Goal: Task Accomplishment & Management: Complete application form

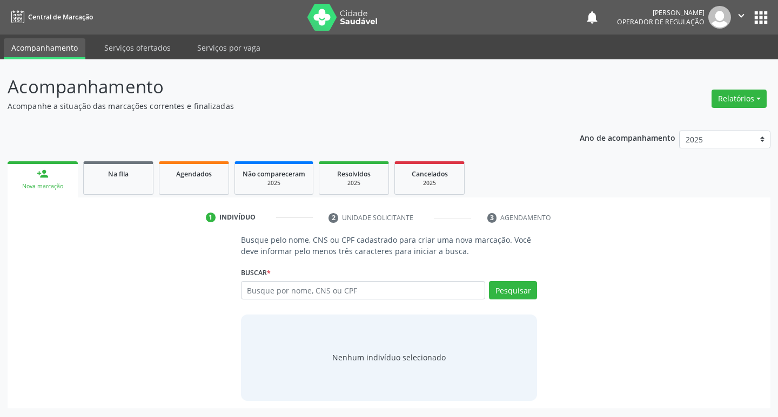
click at [271, 290] on input "text" at bounding box center [363, 290] width 245 height 18
type input "708402757148768"
click at [500, 299] on button "Pesquisar" at bounding box center [513, 290] width 48 height 18
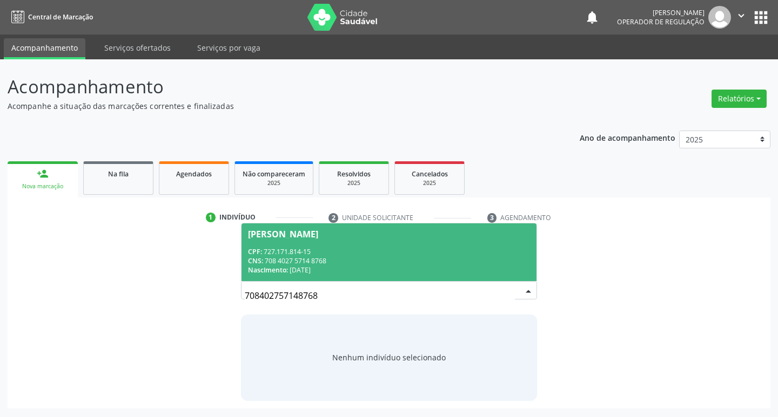
click at [453, 265] on div "CNS: 708 4027 5714 8768" at bounding box center [389, 260] width 282 height 9
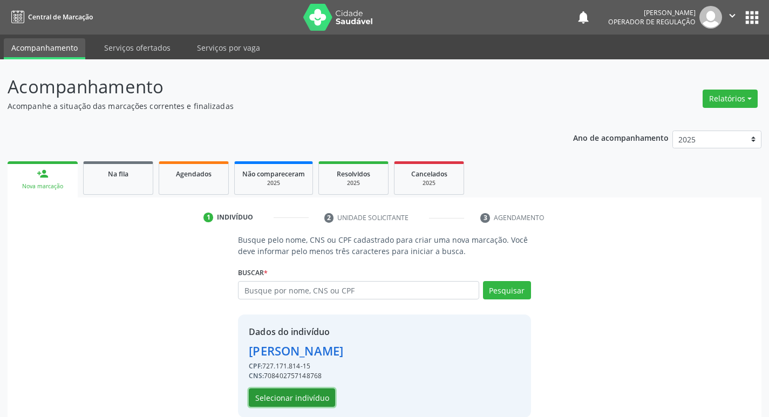
click at [290, 396] on button "Selecionar indivíduo" at bounding box center [292, 398] width 86 height 18
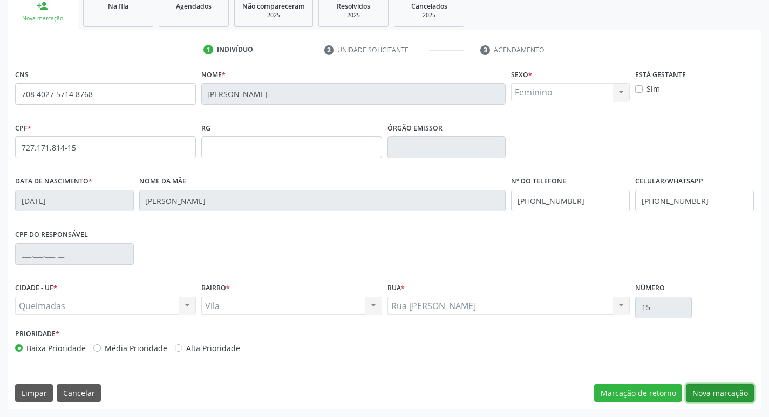
click at [725, 396] on button "Nova marcação" at bounding box center [720, 393] width 68 height 18
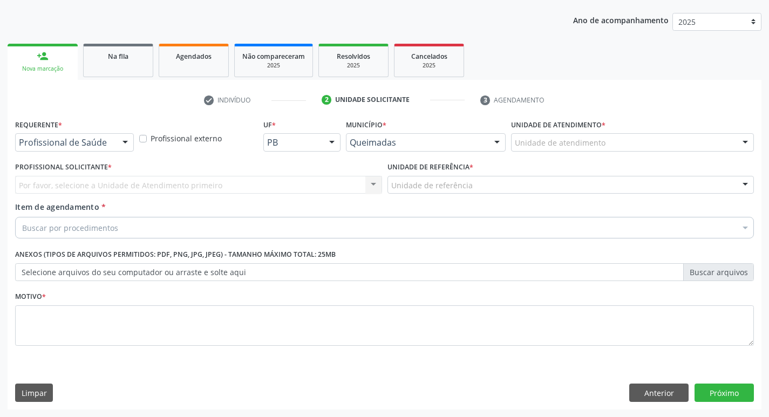
scroll to position [118, 0]
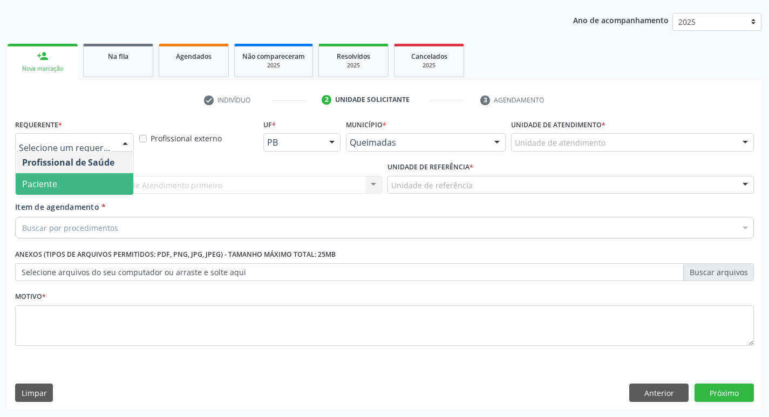
click at [62, 188] on span "Paciente" at bounding box center [75, 184] width 118 height 22
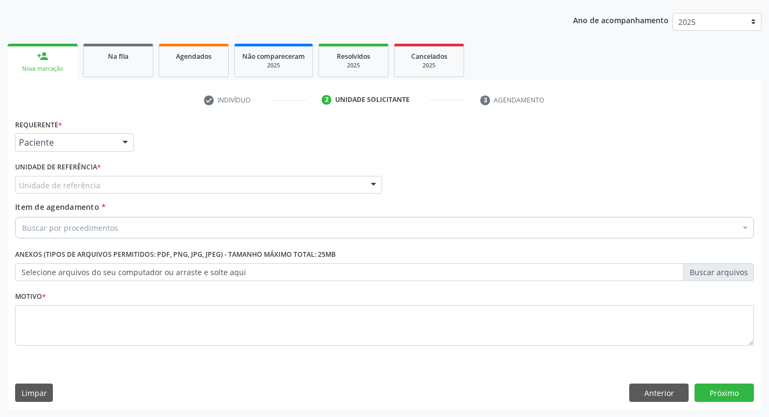
click at [86, 171] on label "Unidade de referência *" at bounding box center [58, 167] width 86 height 17
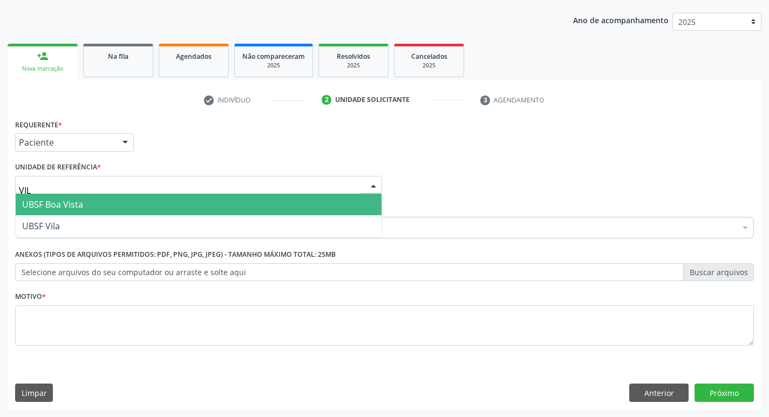
type input "VILA"
click at [85, 199] on span "UBSF Vila" at bounding box center [199, 205] width 366 height 22
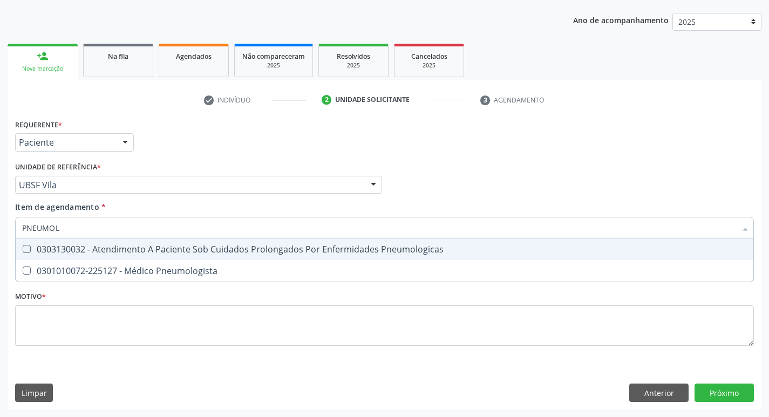
type input "PNEUMOLO"
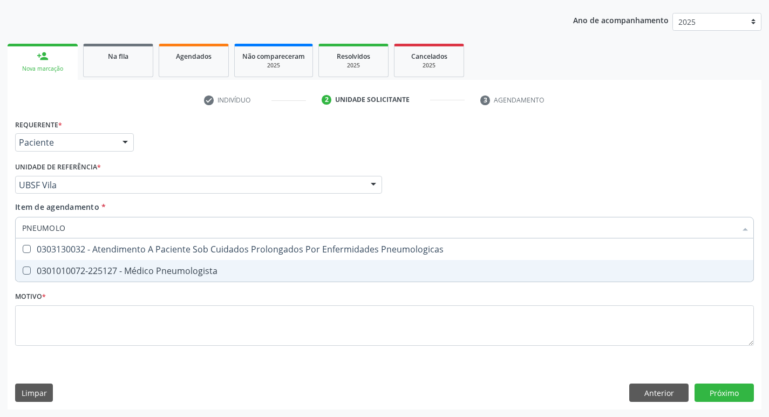
click at [115, 267] on div "0301010072-225127 - Médico Pneumologista" at bounding box center [384, 271] width 725 height 9
checkbox Pneumologista "true"
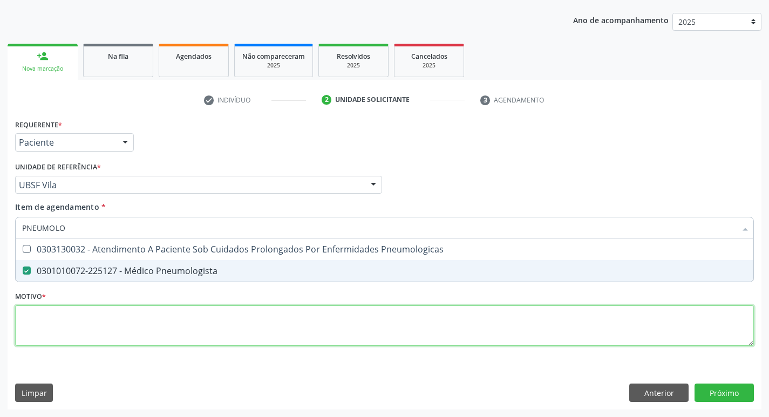
click at [120, 322] on div "Requerente * Paciente Profissional de Saúde Paciente Nenhum resultado encontrad…" at bounding box center [384, 239] width 739 height 245
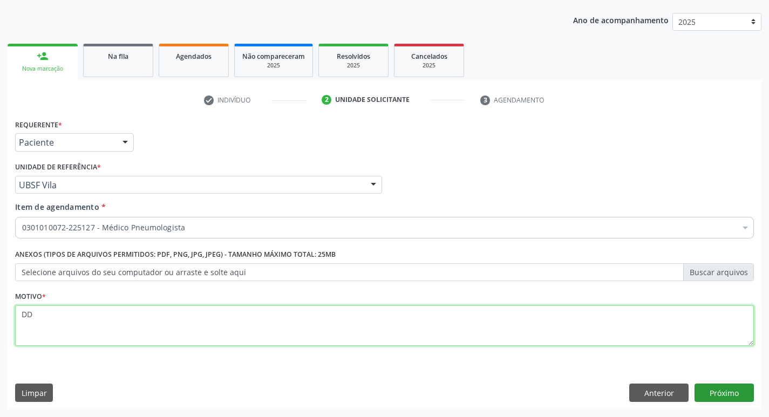
type textarea "DD"
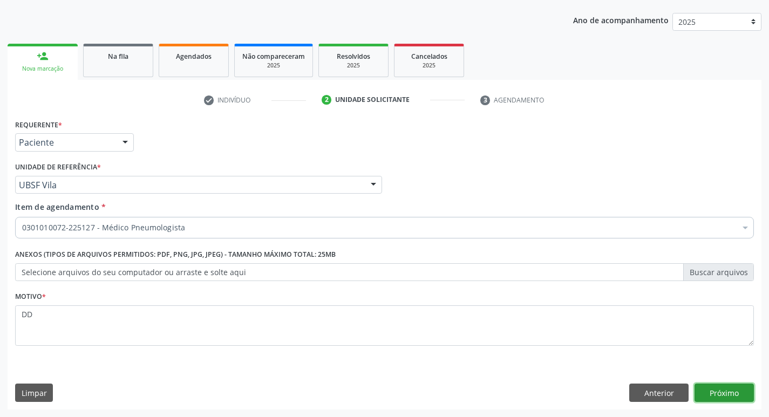
click at [698, 390] on button "Próximo" at bounding box center [724, 393] width 59 height 18
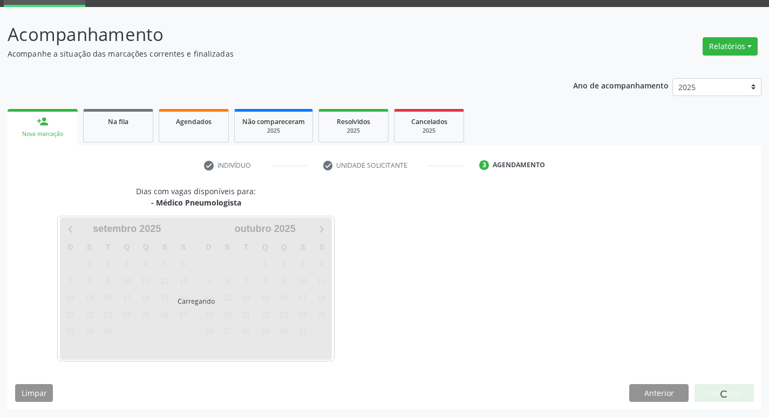
scroll to position [52, 0]
